Goal: Find specific page/section: Find specific page/section

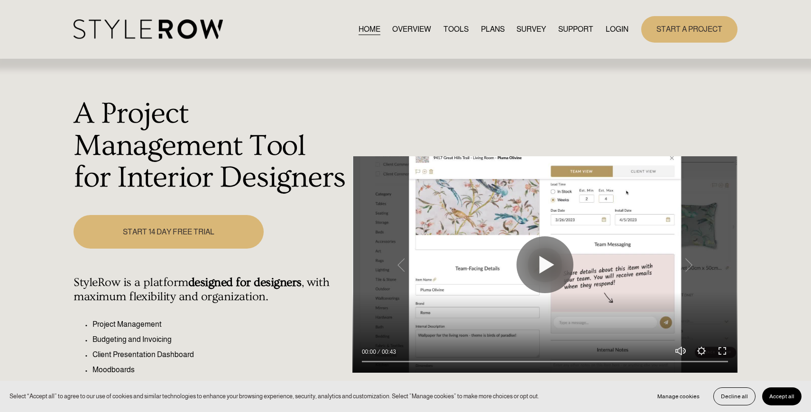
click at [612, 28] on link "LOGIN" at bounding box center [616, 29] width 23 height 13
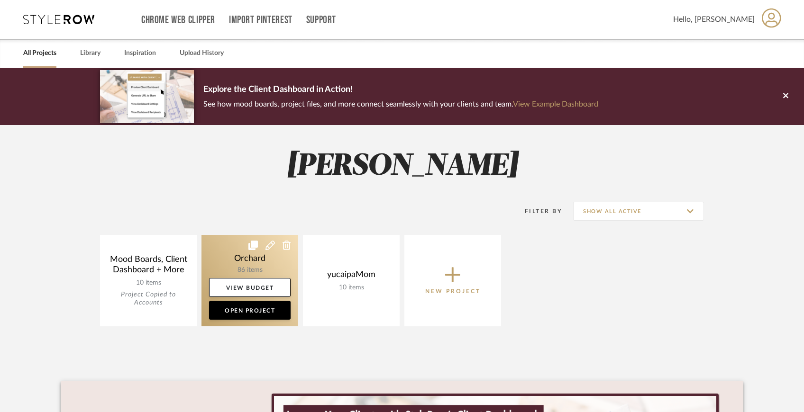
click at [274, 256] on link at bounding box center [249, 280] width 97 height 91
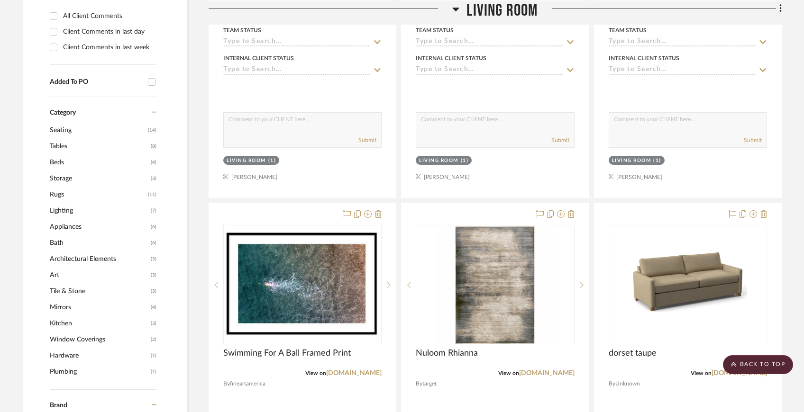
scroll to position [500, 0]
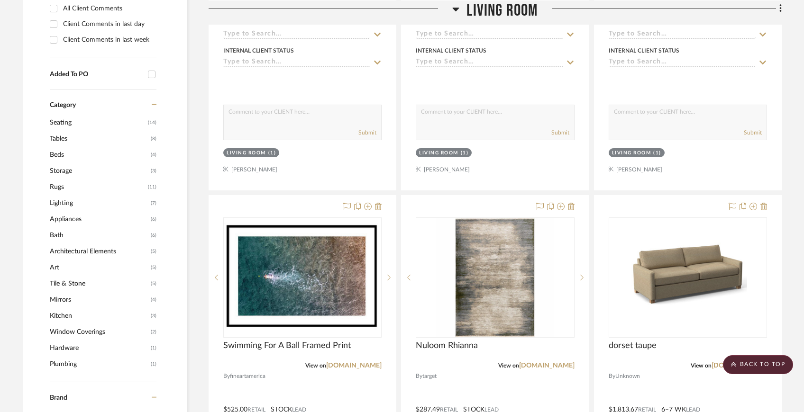
click at [67, 298] on span "Mirrors" at bounding box center [99, 300] width 99 height 16
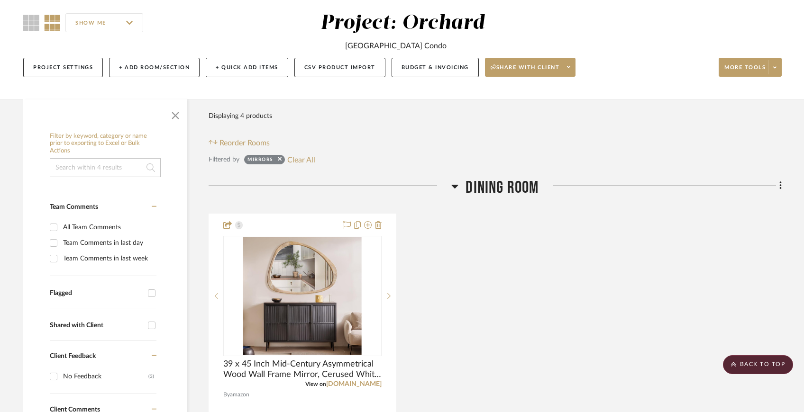
scroll to position [66, 0]
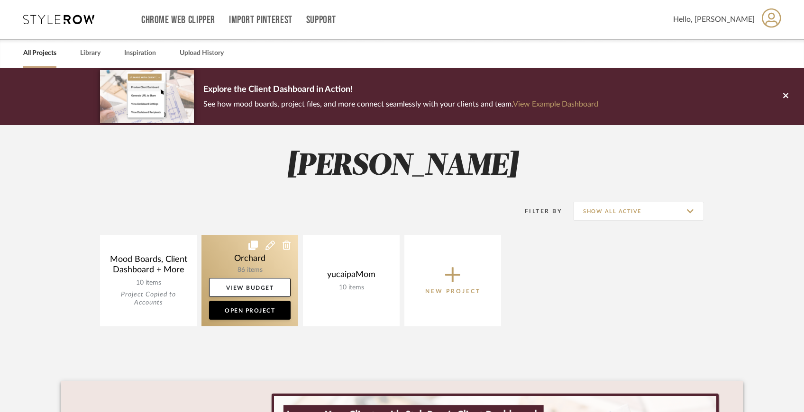
click at [272, 262] on link at bounding box center [249, 280] width 97 height 91
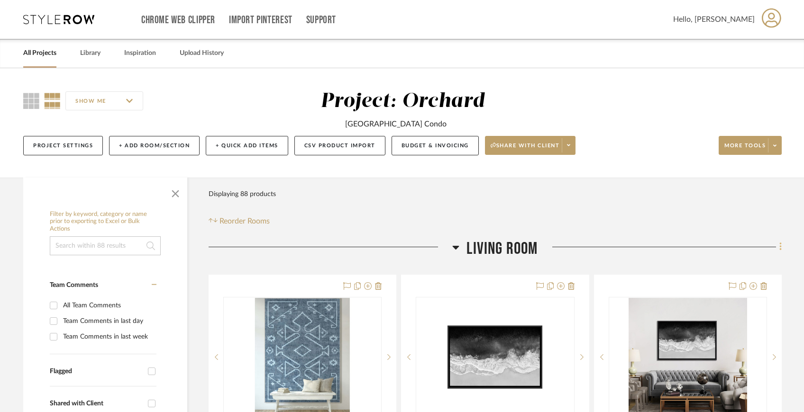
click at [780, 246] on icon at bounding box center [780, 247] width 2 height 8
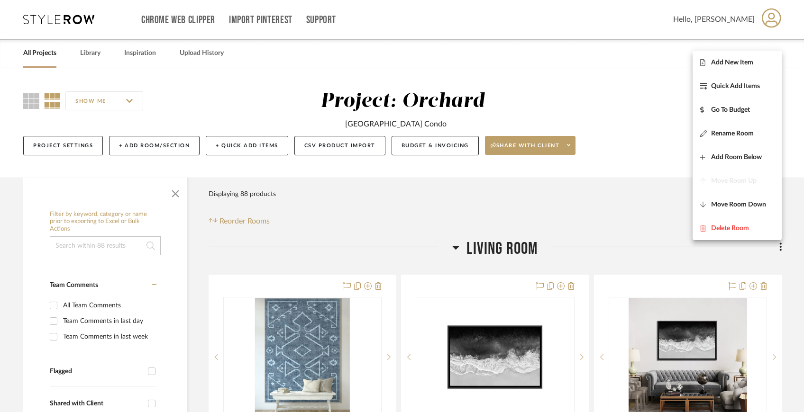
click at [794, 249] on div at bounding box center [402, 206] width 804 height 412
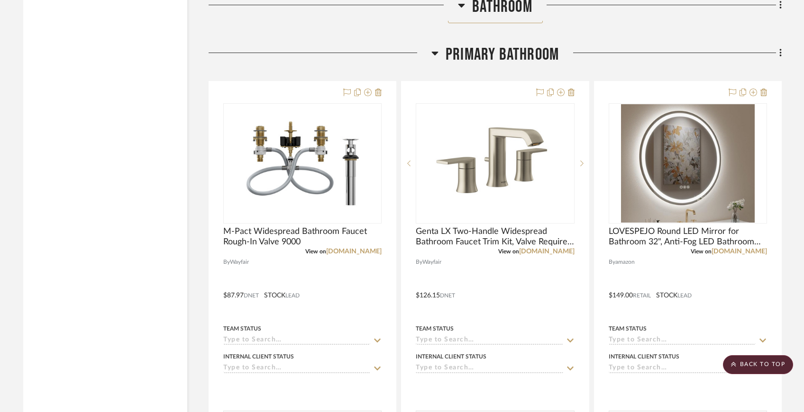
scroll to position [6545, 0]
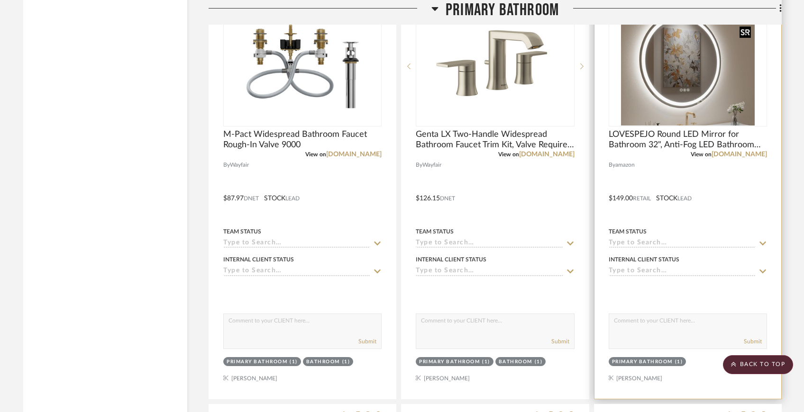
click at [708, 72] on img "0" at bounding box center [688, 66] width 134 height 119
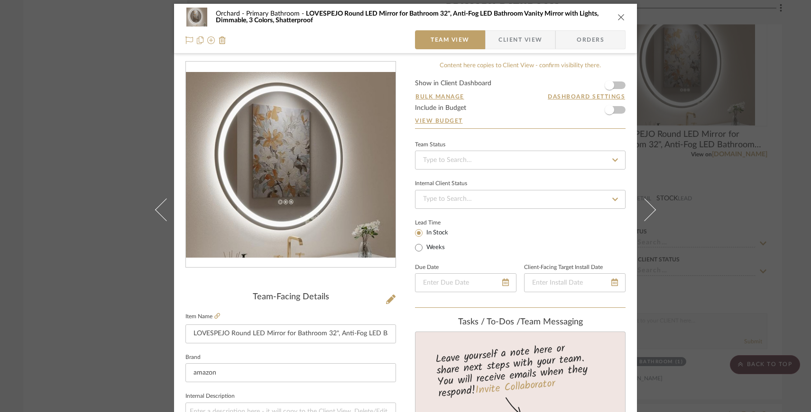
scroll to position [0, 0]
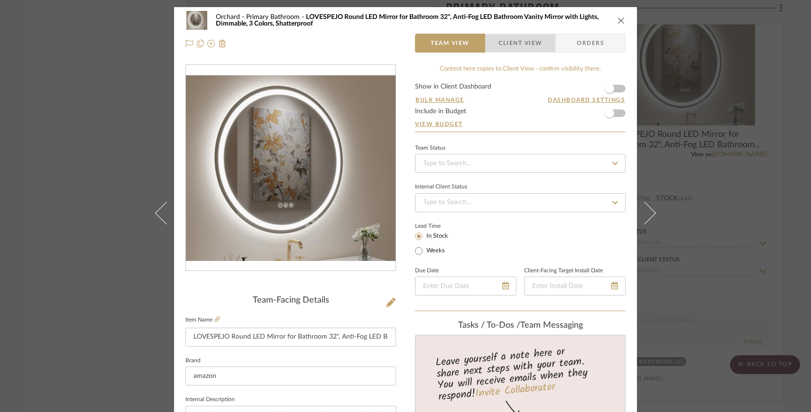
click at [513, 39] on span "Client View" at bounding box center [520, 43] width 44 height 19
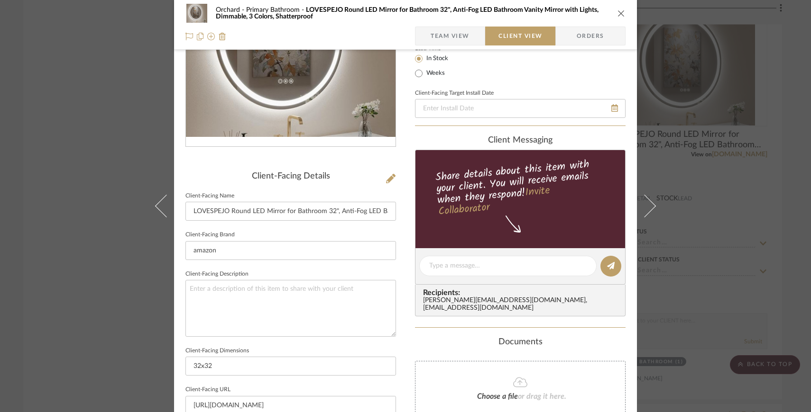
scroll to position [265, 0]
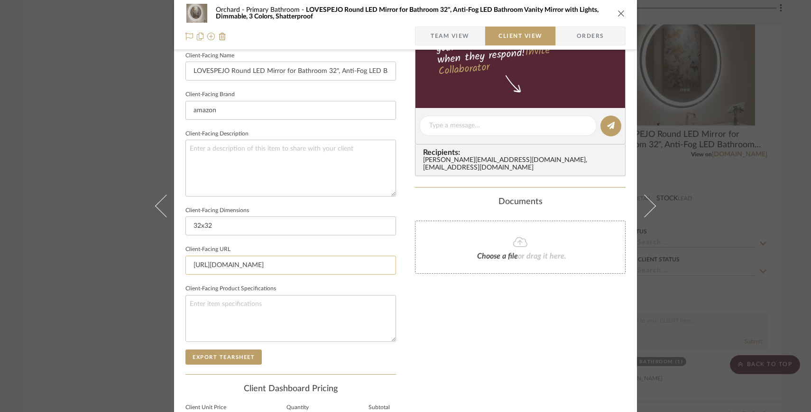
click at [326, 269] on input "https://www.amazon.com/dp/B0F38B6SP8/ref=sspa_dk_detail_2?pd_rd_i=B0F38B6SP8&pd…" at bounding box center [290, 265] width 210 height 19
click at [328, 264] on input "https://www.amazon.com/dp/B0F38B6SP8/ref=sspa_dk_detail_2?pd_rd_i=B0F38B6SP8&pd…" at bounding box center [290, 265] width 210 height 19
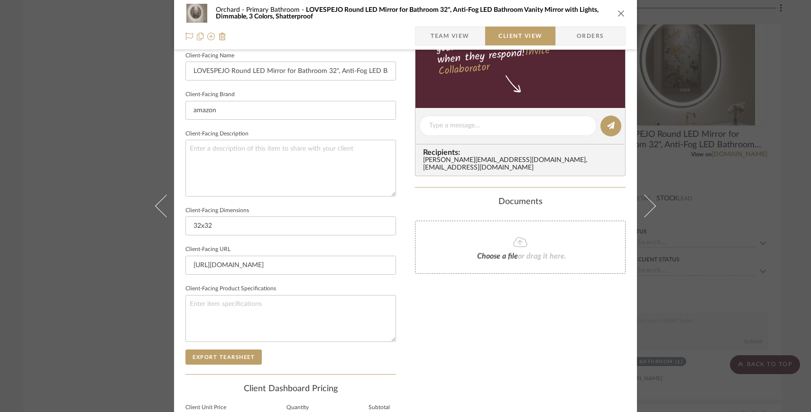
click at [676, 210] on div "Orchard Primary Bathroom LOVESPEJO Round LED Mirror for Bathroom 32", Anti-Fog …" at bounding box center [405, 206] width 811 height 412
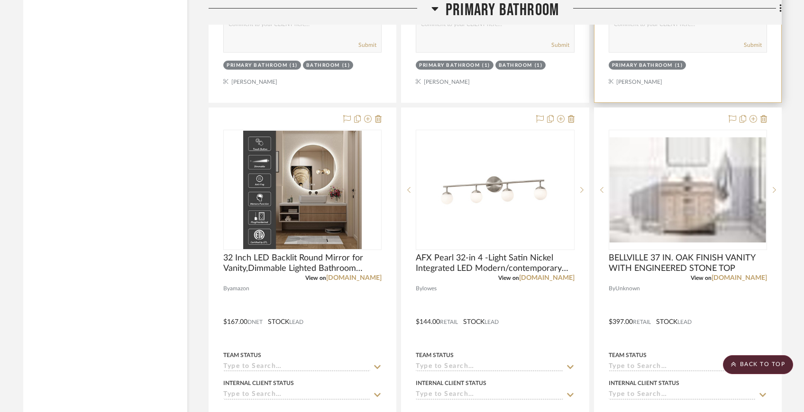
scroll to position [6854, 0]
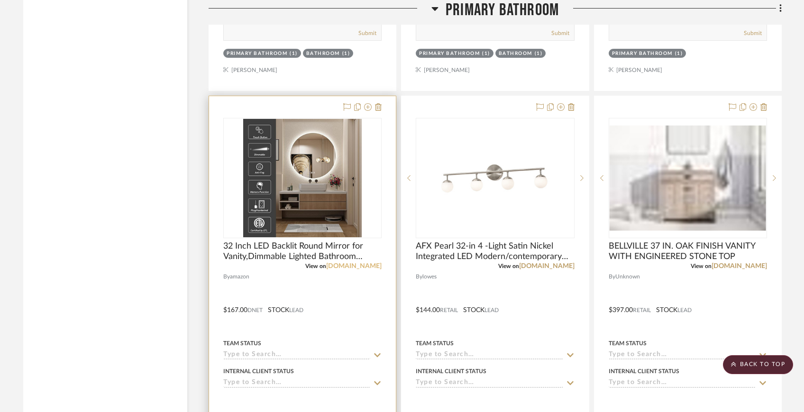
click at [370, 263] on link "amazon.com" at bounding box center [353, 266] width 55 height 7
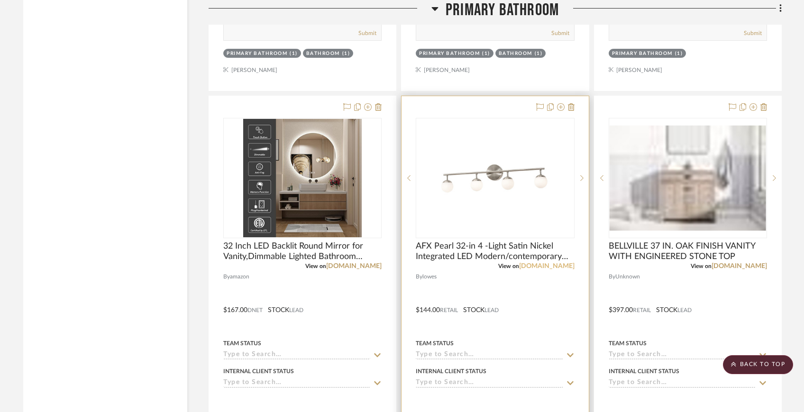
click at [563, 263] on link "lowes.com" at bounding box center [546, 266] width 55 height 7
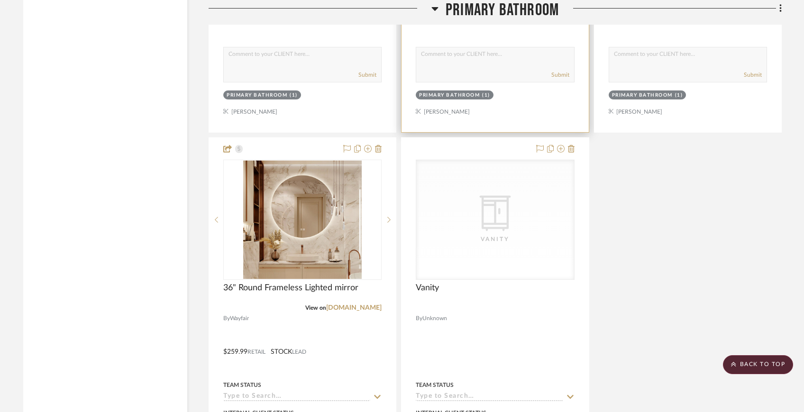
scroll to position [7241, 0]
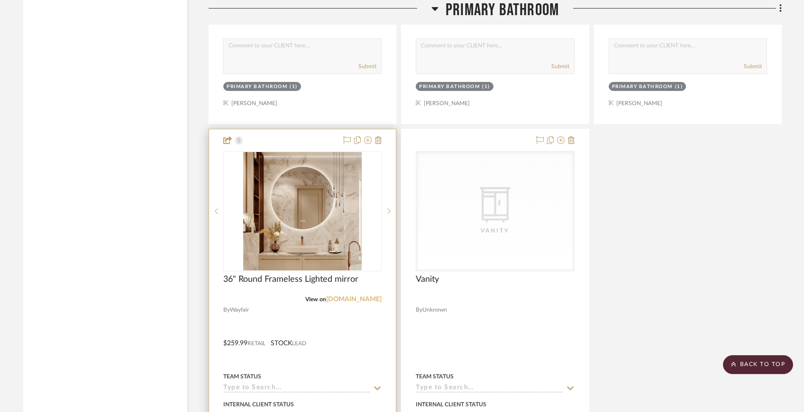
click at [358, 296] on link "wayfair.com" at bounding box center [353, 299] width 55 height 7
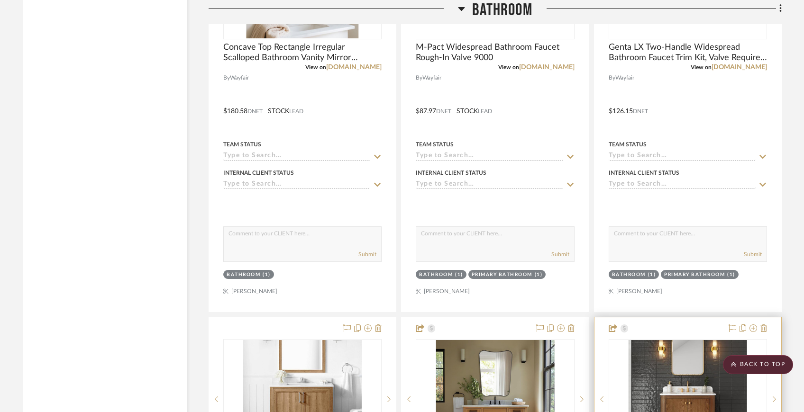
scroll to position [5209, 0]
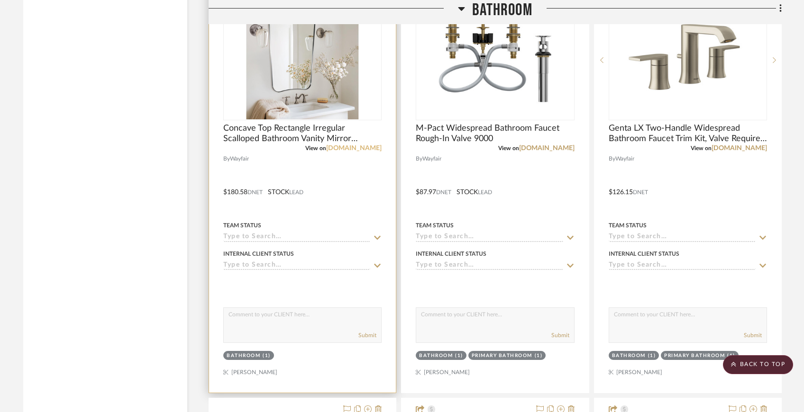
click at [365, 145] on link "wayfair.com" at bounding box center [353, 148] width 55 height 7
